Goal: Task Accomplishment & Management: Use online tool/utility

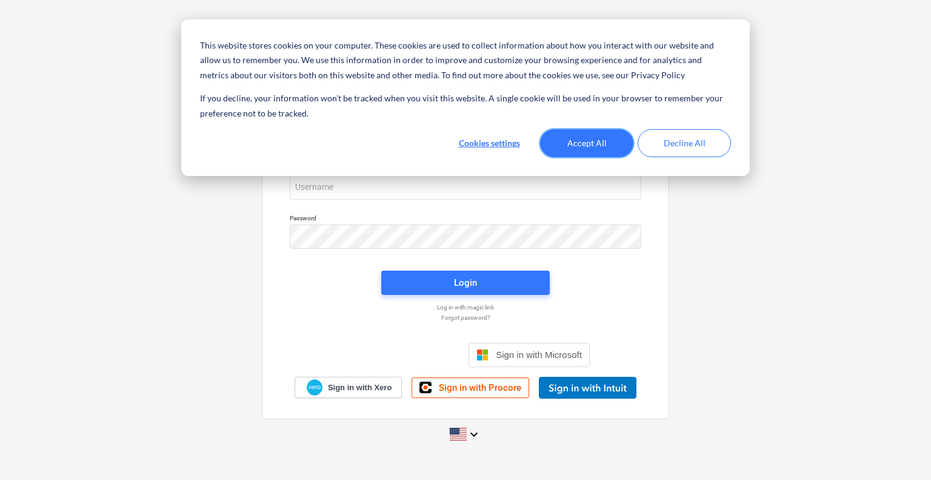
click at [584, 142] on button "Accept All" at bounding box center [586, 143] width 93 height 28
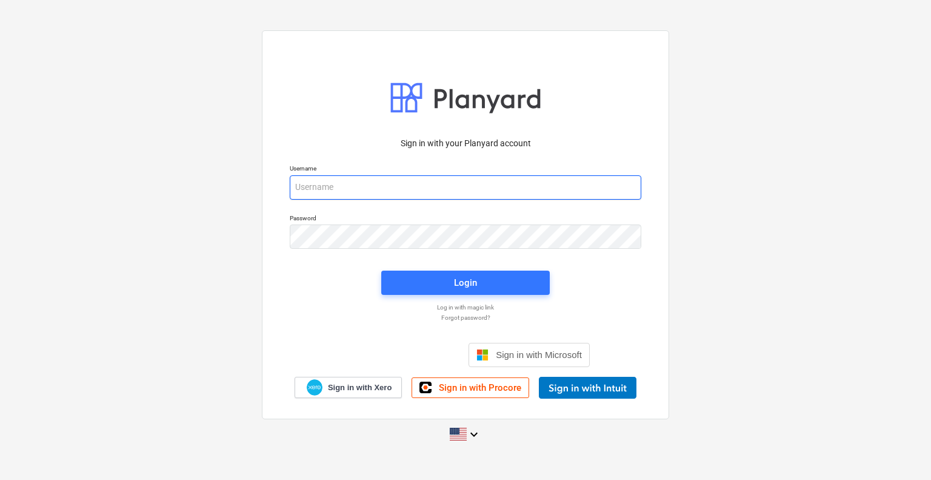
click at [407, 184] on input "email" at bounding box center [466, 187] width 352 height 24
type input "[PERSON_NAME][EMAIL_ADDRESS][DOMAIN_NAME]"
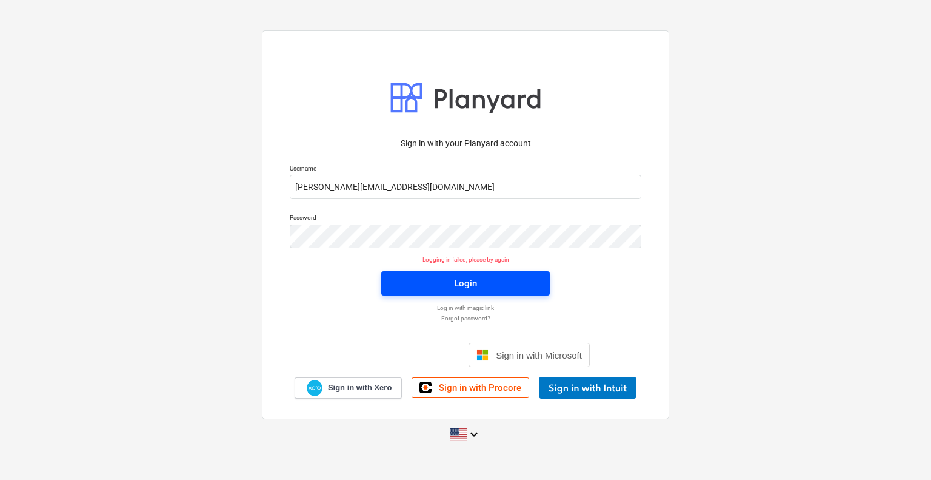
click at [406, 276] on span "Login" at bounding box center [465, 283] width 139 height 16
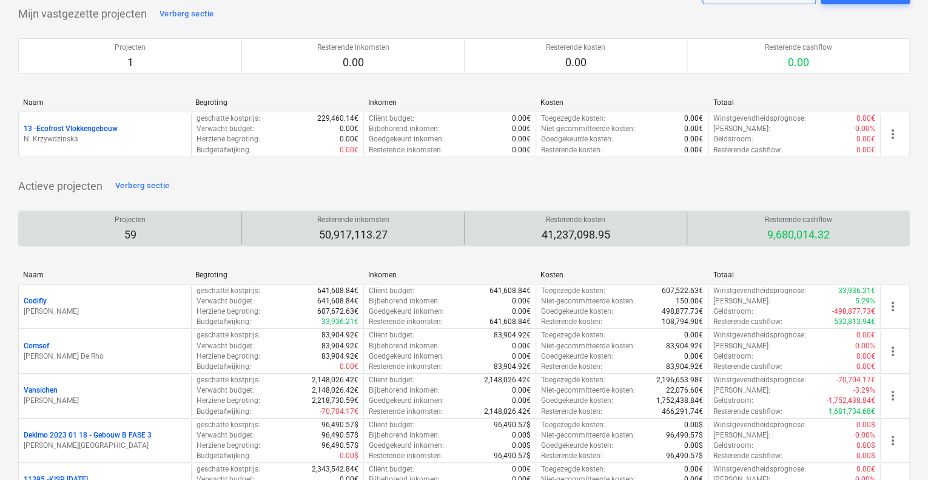
scroll to position [121, 0]
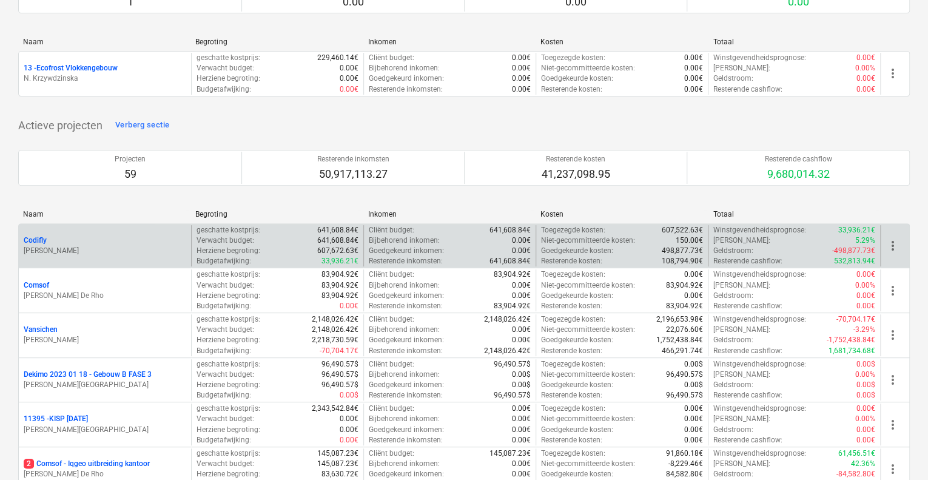
click at [82, 250] on p "[PERSON_NAME]" at bounding box center [105, 251] width 162 height 10
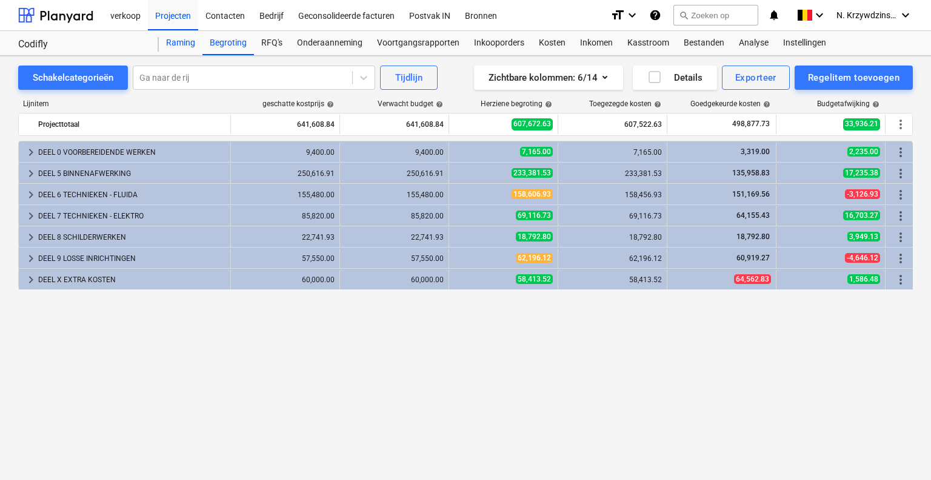
click at [182, 41] on div "Raming" at bounding box center [181, 43] width 44 height 24
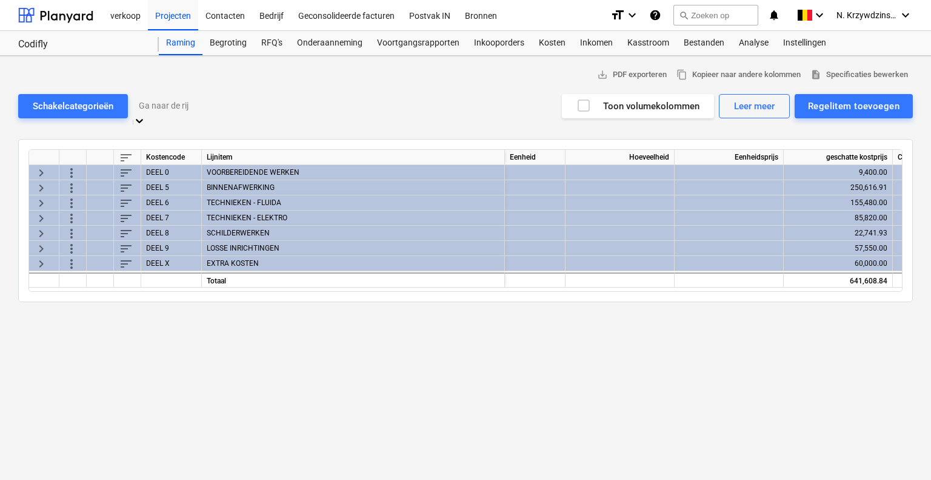
click at [46, 241] on span "keyboard_arrow_right" at bounding box center [41, 248] width 15 height 15
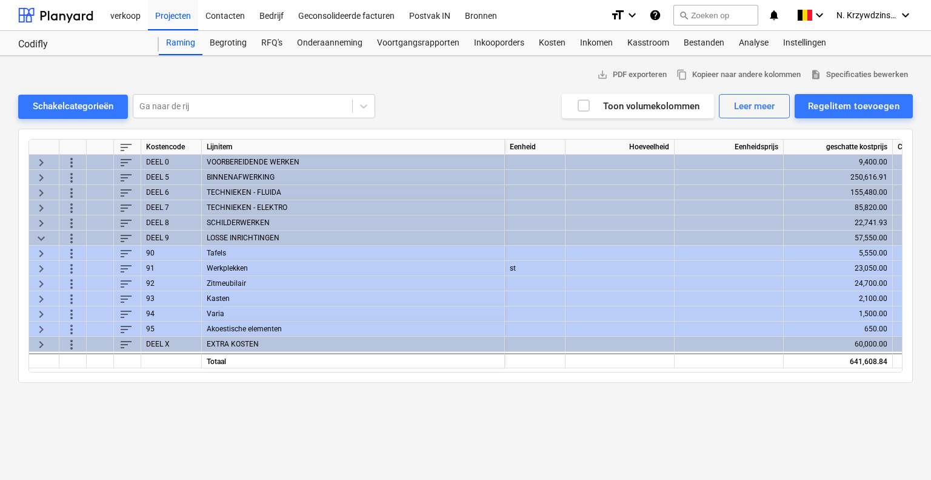
click at [44, 250] on span "keyboard_arrow_right" at bounding box center [41, 253] width 15 height 15
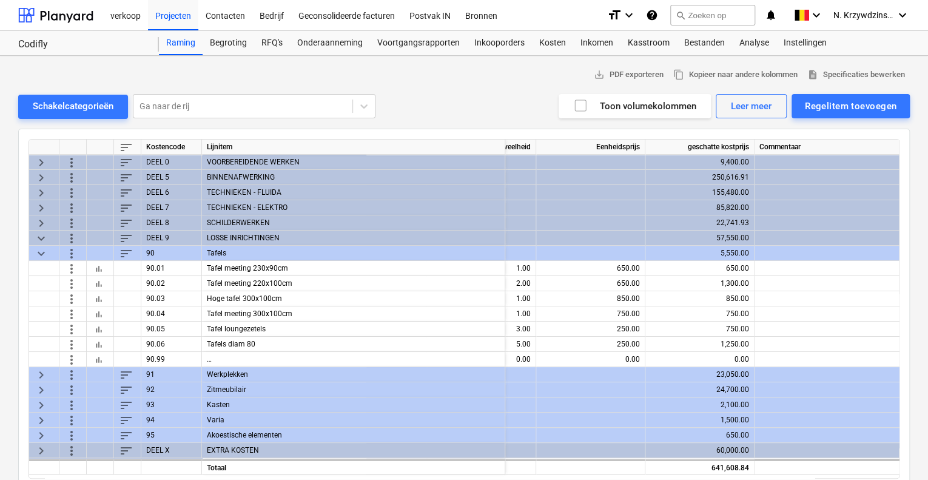
scroll to position [0, 141]
